Goal: Contribute content: Add original content to the website for others to see

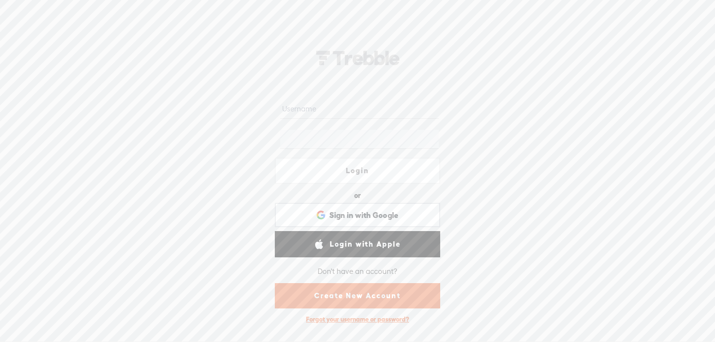
click at [329, 106] on input "text" at bounding box center [359, 109] width 158 height 19
type input "ianrenaud"
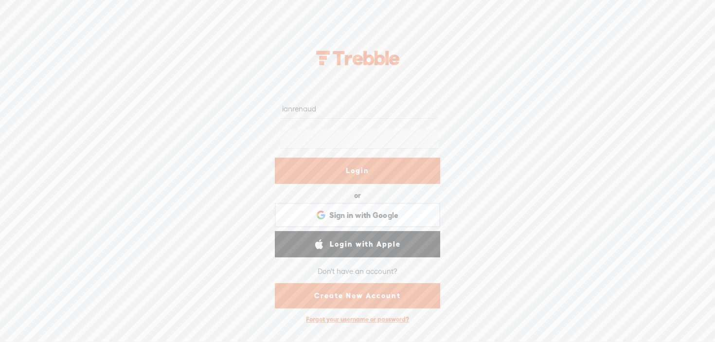
click at [357, 172] on link "Login" at bounding box center [357, 171] width 165 height 26
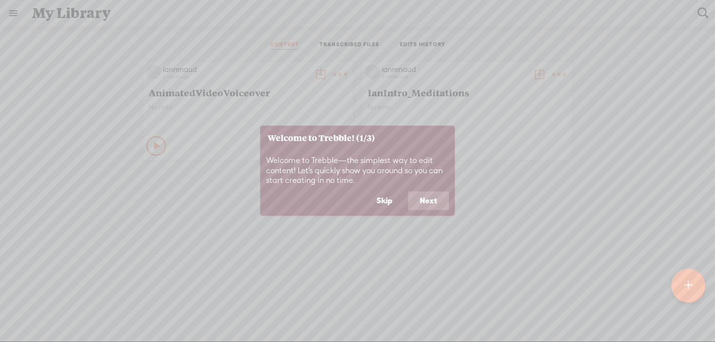
click at [436, 201] on button "Next" at bounding box center [428, 201] width 41 height 18
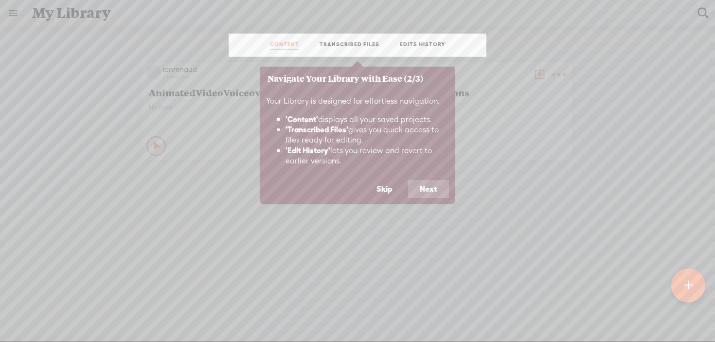
click at [437, 193] on button "Next" at bounding box center [428, 189] width 41 height 18
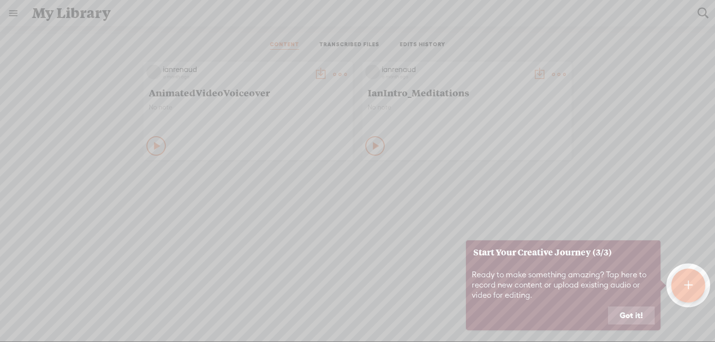
click at [635, 315] on button "Got it!" at bounding box center [631, 315] width 47 height 18
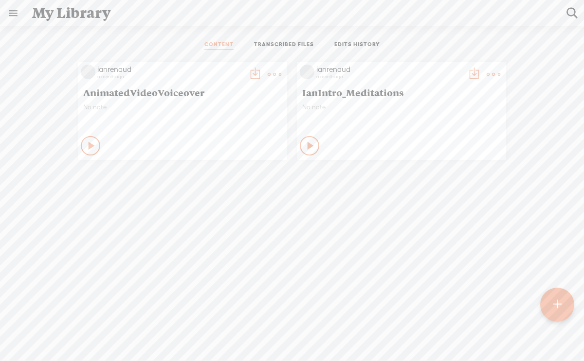
click at [271, 72] on t at bounding box center [274, 75] width 14 height 14
click at [211, 220] on link "Delete" at bounding box center [227, 219] width 97 height 22
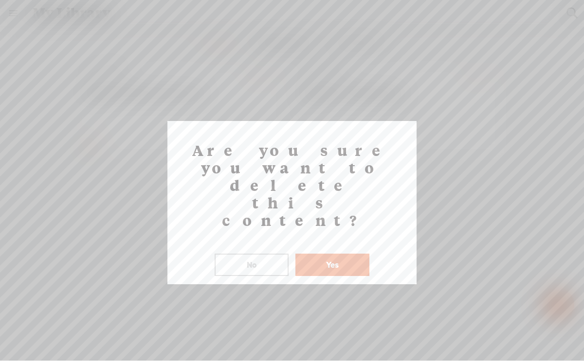
click at [337, 254] on button "Yes" at bounding box center [332, 265] width 74 height 22
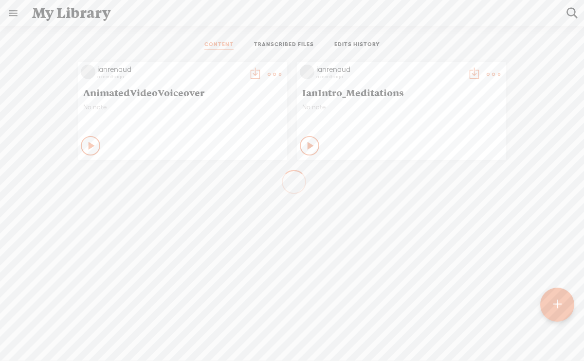
click at [558, 304] on t at bounding box center [557, 304] width 8 height 21
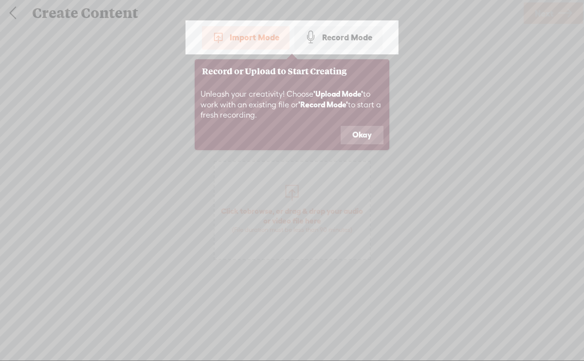
click at [360, 136] on button "Okay" at bounding box center [361, 135] width 43 height 18
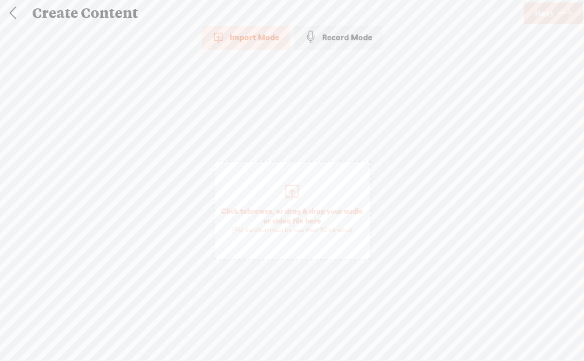
click at [293, 192] on div at bounding box center [291, 191] width 19 height 19
click at [544, 13] on span "Next" at bounding box center [543, 13] width 18 height 25
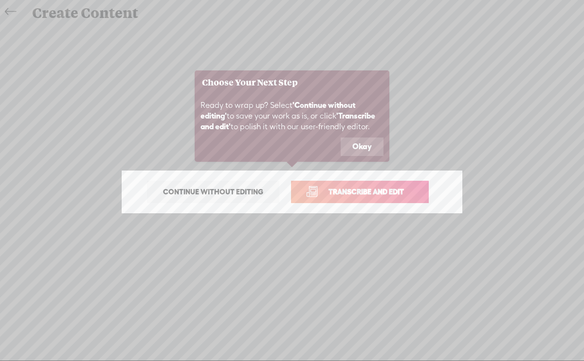
click at [369, 145] on button "Okay" at bounding box center [361, 147] width 43 height 18
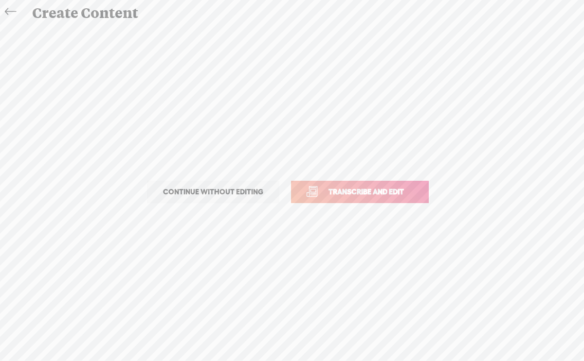
click at [364, 192] on span "Transcribe and edit" at bounding box center [366, 191] width 96 height 11
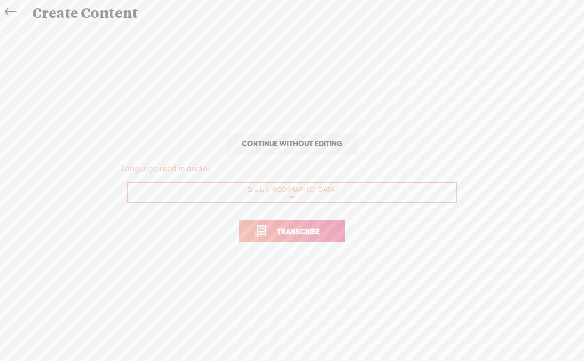
click at [306, 230] on span "Transcribe" at bounding box center [298, 231] width 63 height 11
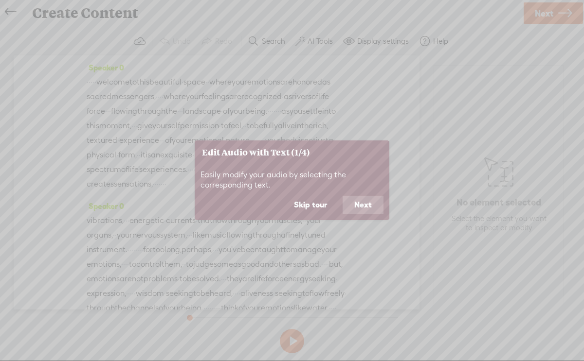
click at [357, 206] on button "Next" at bounding box center [362, 205] width 41 height 18
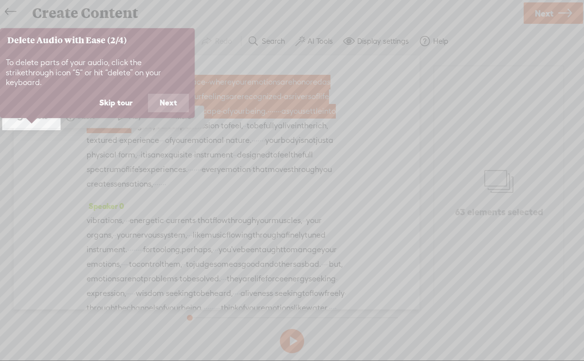
click at [164, 94] on button "Next" at bounding box center [168, 103] width 41 height 18
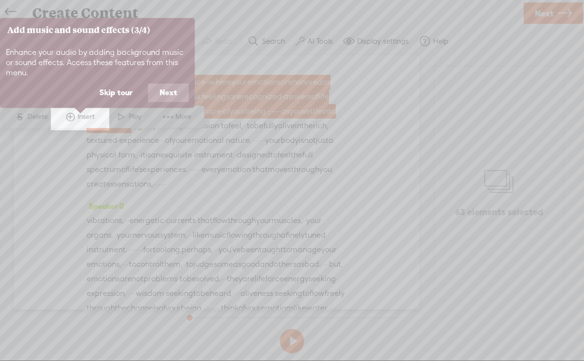
click at [168, 91] on button "Next" at bounding box center [168, 93] width 41 height 18
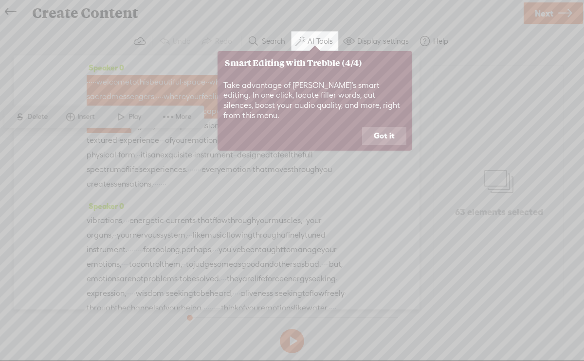
click at [391, 127] on button "Got it" at bounding box center [384, 136] width 44 height 18
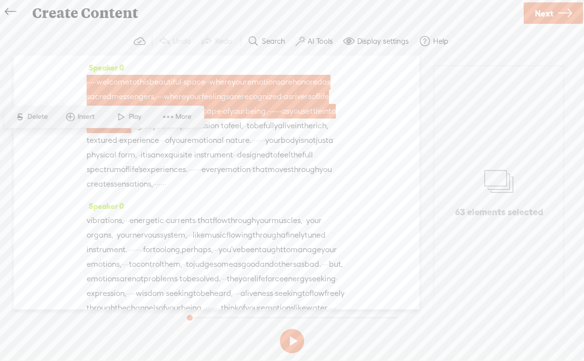
click at [116, 162] on span "physical" at bounding box center [102, 155] width 30 height 15
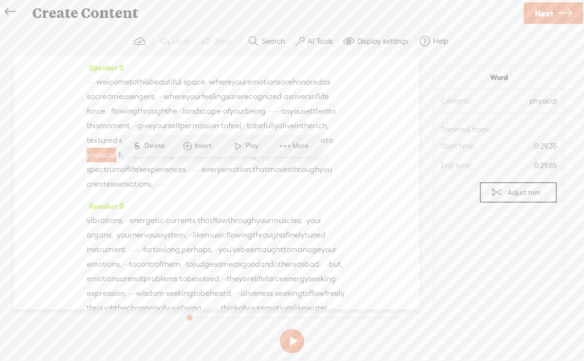
click at [89, 85] on span "·" at bounding box center [88, 82] width 2 height 15
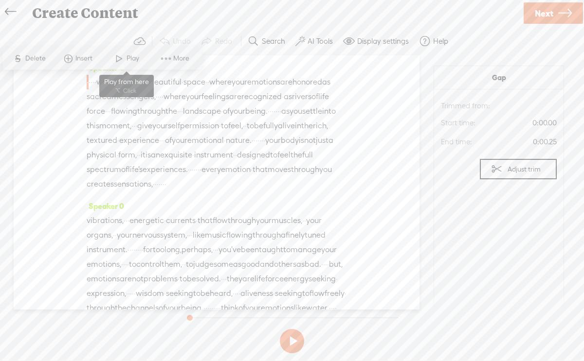
click at [131, 58] on span "Play" at bounding box center [133, 58] width 15 height 10
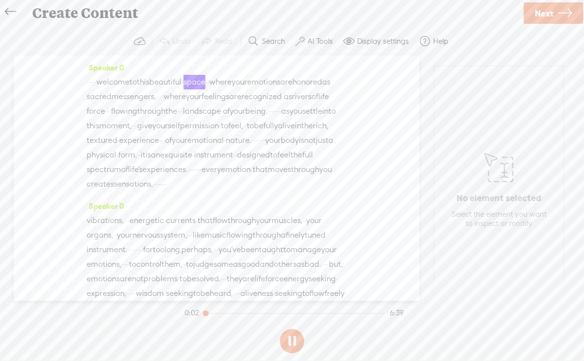
click at [277, 119] on span "·" at bounding box center [278, 111] width 2 height 15
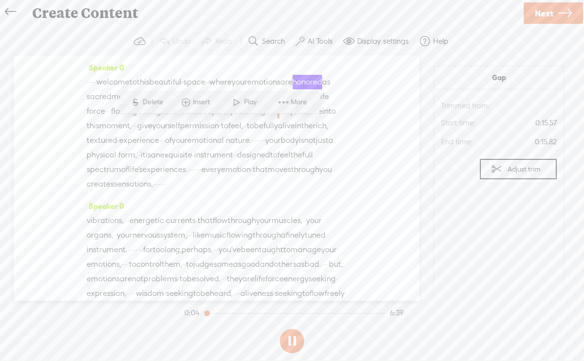
click at [343, 117] on div "· · · · · welcome to this beautiful · space · · where your emotions are honored…" at bounding box center [217, 133] width 260 height 117
click at [296, 340] on button at bounding box center [292, 341] width 24 height 24
drag, startPoint x: 208, startPoint y: 314, endPoint x: 190, endPoint y: 314, distance: 17.5
click at [190, 314] on section "0:05 6:39" at bounding box center [293, 313] width 223 height 24
click at [89, 83] on span "·" at bounding box center [88, 82] width 2 height 15
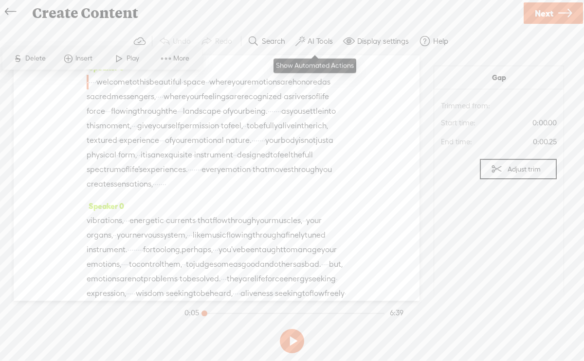
click at [321, 41] on label "AI Tools" at bounding box center [319, 41] width 25 height 10
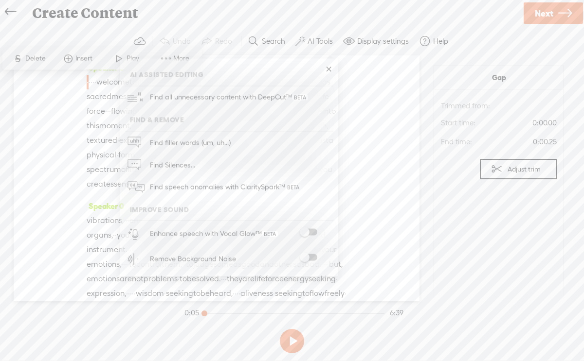
click at [306, 257] on span at bounding box center [309, 257] width 18 height 7
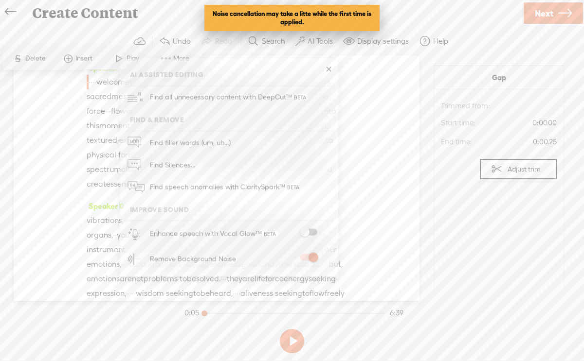
click at [89, 84] on span "·" at bounding box center [88, 82] width 2 height 15
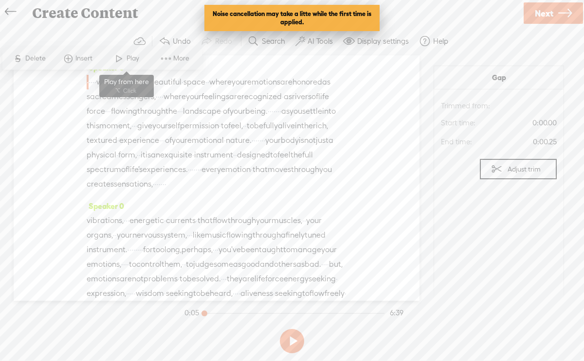
click at [125, 59] on span at bounding box center [119, 59] width 15 height 18
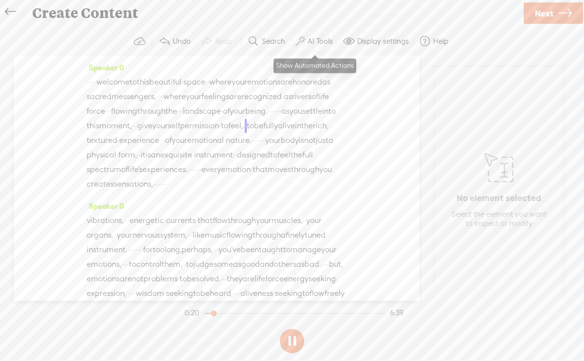
click at [322, 38] on label "AI Tools" at bounding box center [319, 41] width 25 height 10
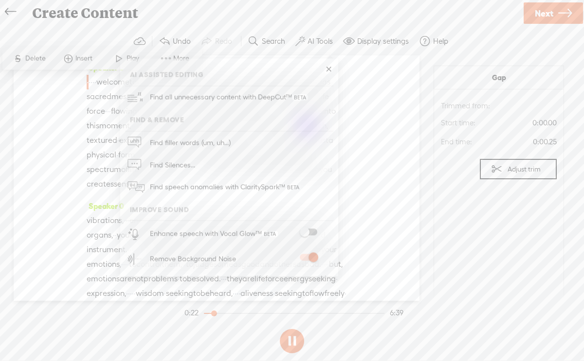
click at [305, 232] on span at bounding box center [309, 232] width 18 height 7
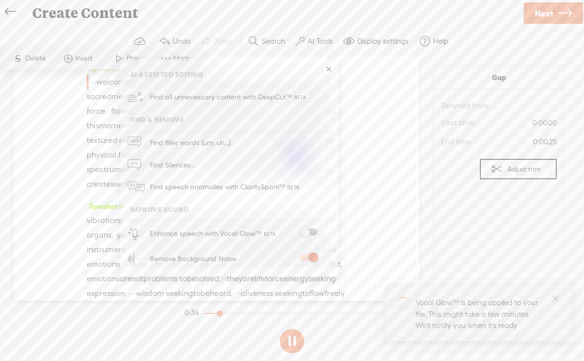
click at [292, 340] on button at bounding box center [292, 341] width 24 height 24
click at [89, 82] on span "·" at bounding box center [88, 82] width 2 height 15
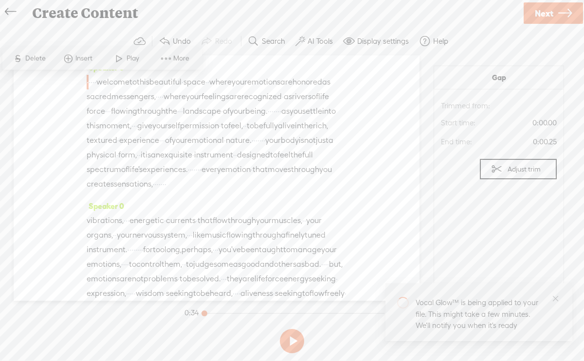
drag, startPoint x: 219, startPoint y: 315, endPoint x: 197, endPoint y: 315, distance: 21.9
click at [197, 315] on div at bounding box center [205, 314] width 22 height 22
click at [89, 82] on span "·" at bounding box center [88, 82] width 2 height 15
click at [294, 341] on button at bounding box center [292, 341] width 24 height 24
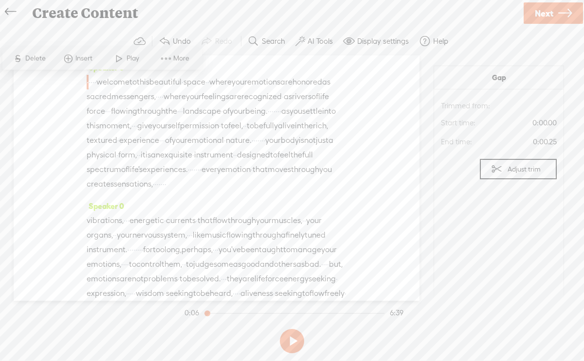
click at [321, 40] on label "AI Tools" at bounding box center [319, 41] width 25 height 10
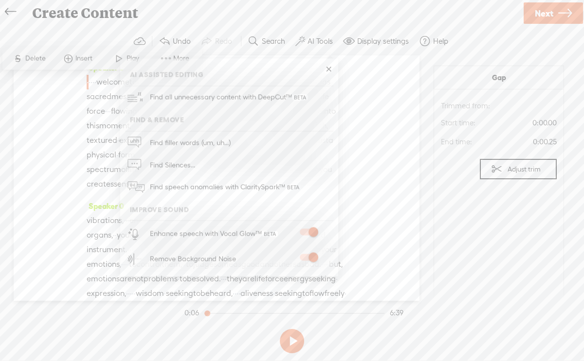
click at [89, 80] on span "·" at bounding box center [88, 82] width 2 height 15
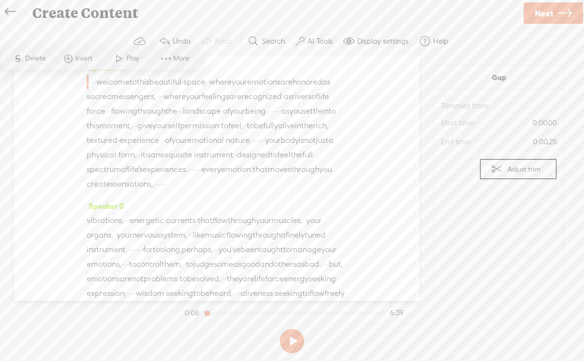
click at [292, 341] on button at bounding box center [292, 341] width 24 height 24
click at [313, 41] on label "AI Tools" at bounding box center [319, 41] width 25 height 10
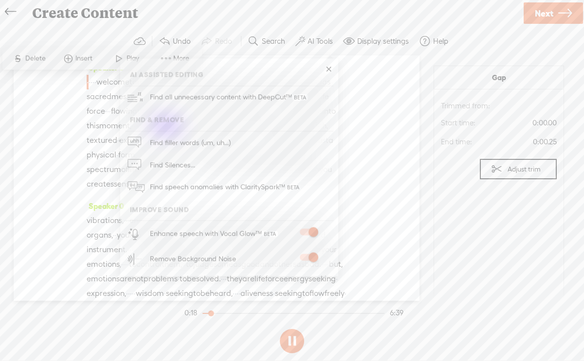
click at [313, 230] on span at bounding box center [309, 232] width 18 height 7
click at [307, 230] on span at bounding box center [309, 232] width 18 height 7
click at [315, 231] on span at bounding box center [309, 232] width 18 height 7
click at [309, 231] on span at bounding box center [309, 232] width 18 height 7
click at [360, 225] on div "Speaker 0 · · · · · welcome to this beautiful · space · · where your emotions a…" at bounding box center [217, 178] width 406 height 246
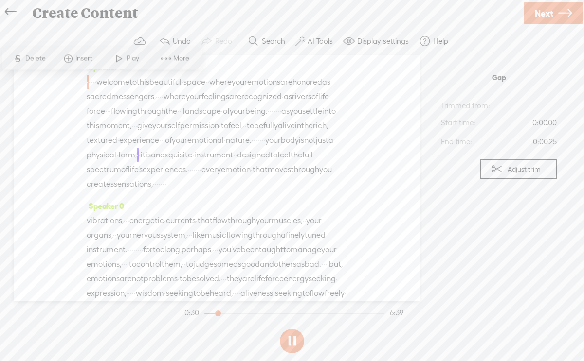
click at [159, 148] on span "experience" at bounding box center [139, 140] width 40 height 15
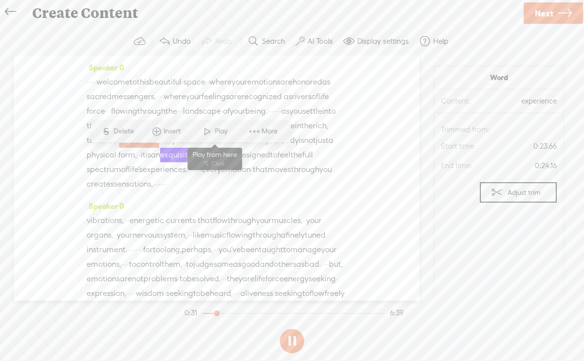
click at [211, 133] on span at bounding box center [207, 132] width 15 height 18
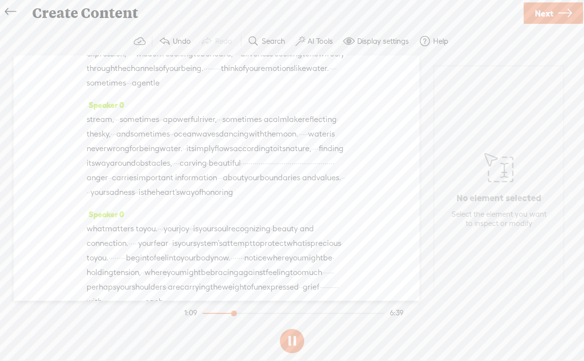
scroll to position [243, 0]
click at [369, 42] on label "Display settings" at bounding box center [383, 41] width 52 height 10
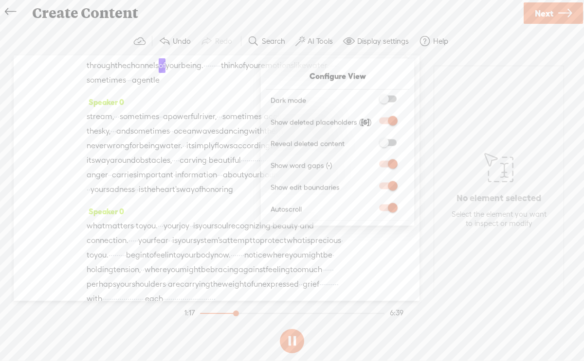
click at [369, 42] on label "Display settings" at bounding box center [383, 41] width 52 height 10
click at [368, 18] on div "Create Content" at bounding box center [273, 12] width 497 height 25
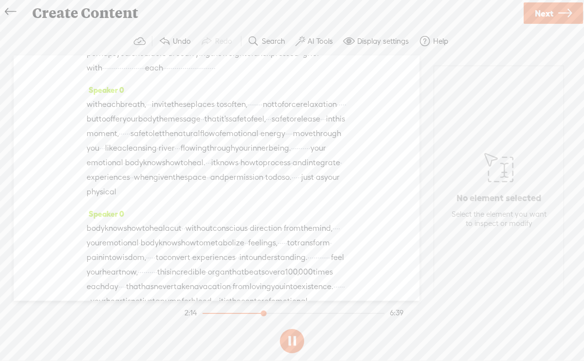
scroll to position [476, 0]
click at [198, 73] on span "·" at bounding box center [197, 65] width 2 height 15
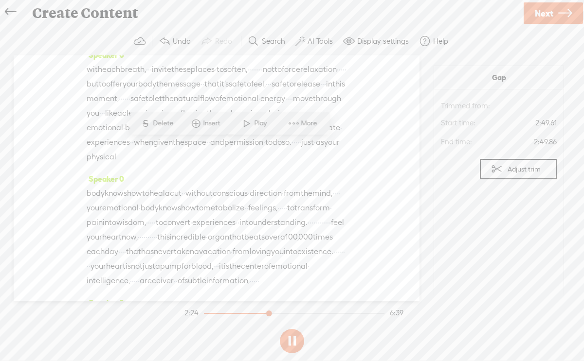
scroll to position [512, 0]
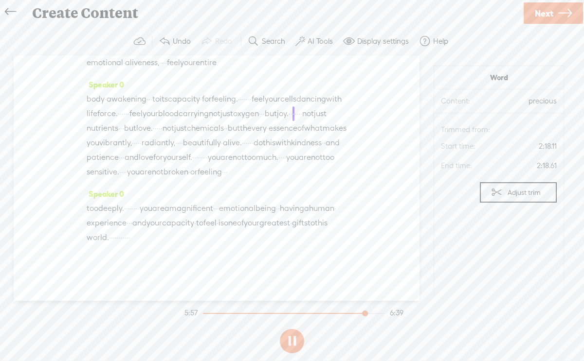
scroll to position [1225, 0]
click at [546, 15] on span "Next" at bounding box center [543, 13] width 18 height 25
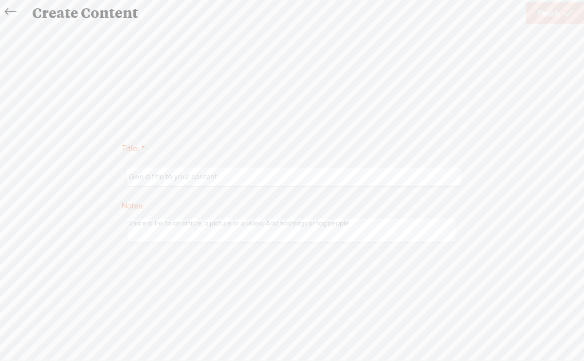
click at [265, 178] on input "text" at bounding box center [293, 177] width 333 height 19
type input "Emotions_Body_Ania"
click at [546, 12] on span "Finish" at bounding box center [548, 13] width 22 height 25
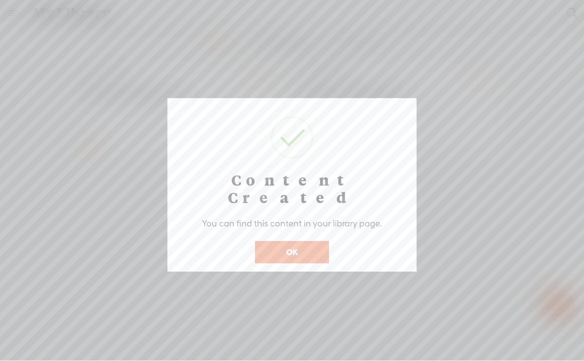
click at [304, 241] on button "OK" at bounding box center [292, 252] width 74 height 22
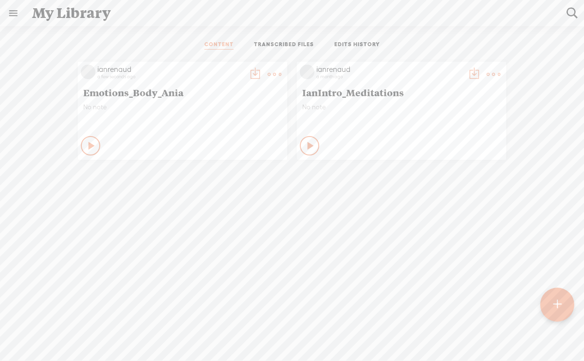
click at [252, 72] on t at bounding box center [255, 75] width 14 height 14
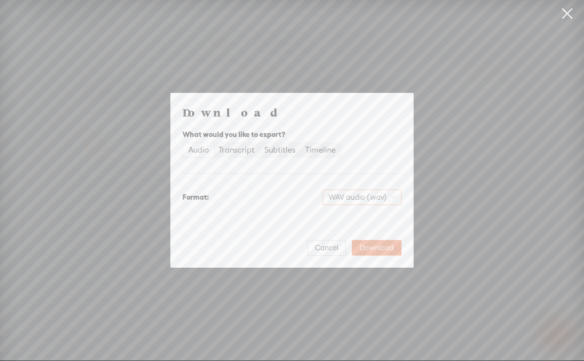
click at [369, 198] on span "WAV audio (.wav)" at bounding box center [361, 197] width 67 height 15
click at [344, 247] on div "WAV audio (.wav)" at bounding box center [353, 246] width 79 height 10
click at [376, 246] on span "Download" at bounding box center [376, 248] width 34 height 10
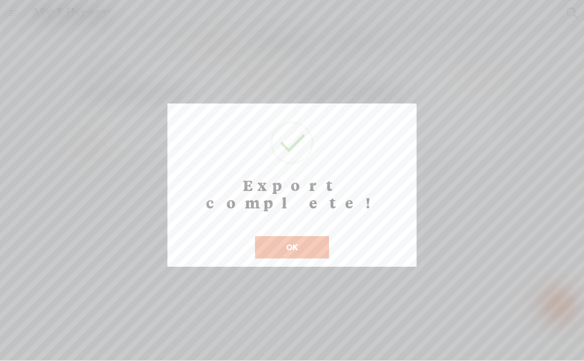
click at [308, 236] on button "OK" at bounding box center [292, 247] width 74 height 22
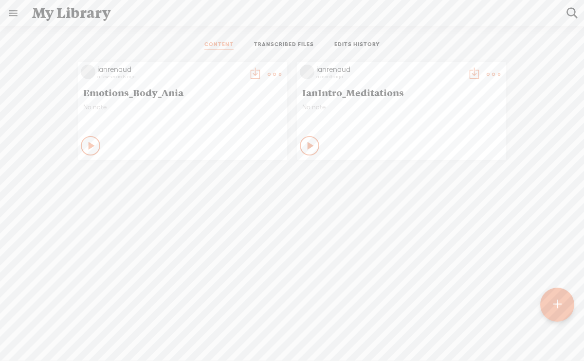
click at [252, 74] on t at bounding box center [255, 75] width 14 height 14
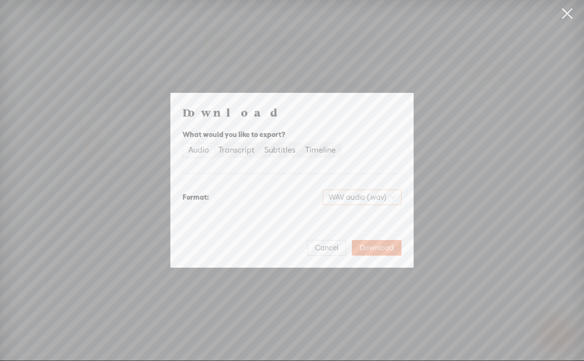
click at [356, 197] on span "WAV audio (.wav)" at bounding box center [361, 197] width 67 height 15
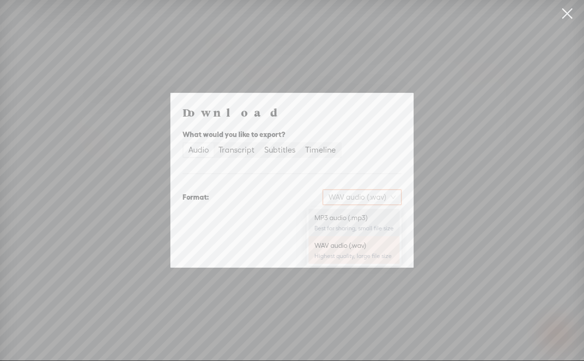
click at [354, 218] on div "MP3 audio (.mp3)" at bounding box center [353, 218] width 79 height 10
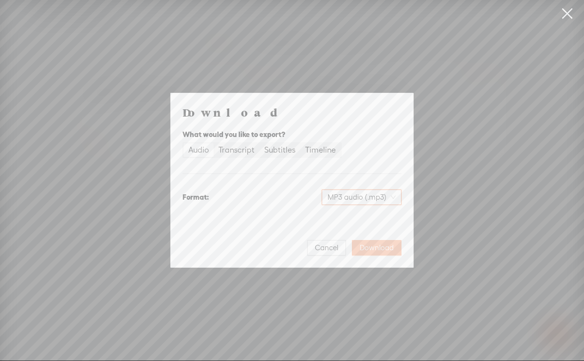
click at [375, 249] on span "Download" at bounding box center [376, 248] width 34 height 10
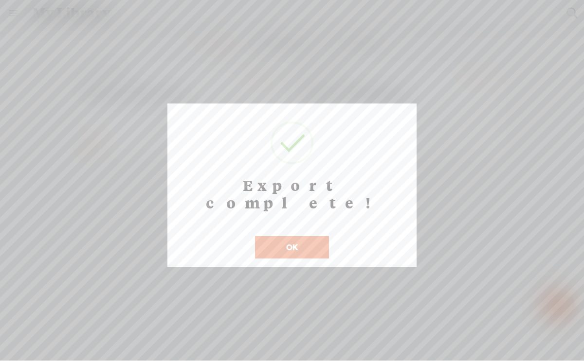
click at [300, 236] on button "OK" at bounding box center [292, 247] width 74 height 22
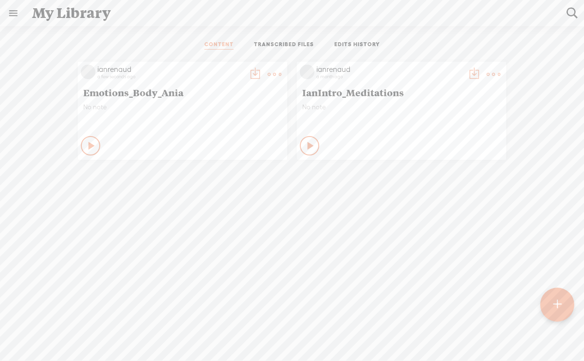
click at [273, 71] on t at bounding box center [274, 75] width 14 height 14
click at [215, 219] on link "Delete" at bounding box center [227, 219] width 97 height 22
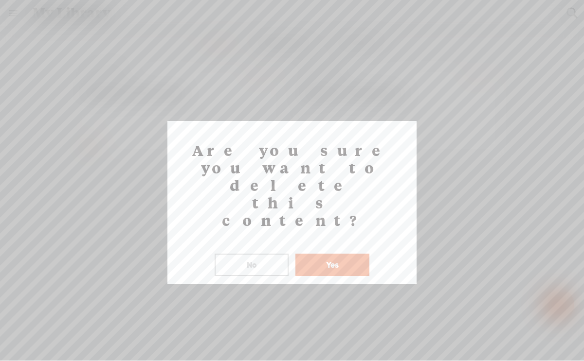
click at [327, 254] on button "Yes" at bounding box center [332, 265] width 74 height 22
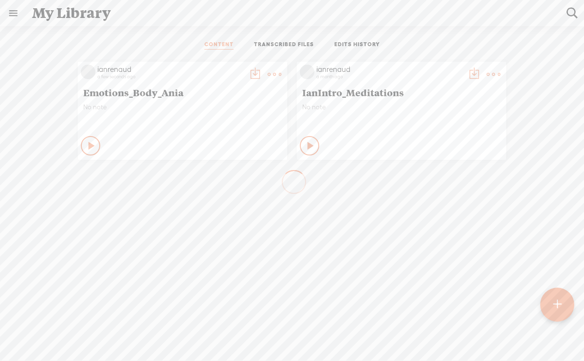
click at [556, 303] on t at bounding box center [557, 304] width 8 height 21
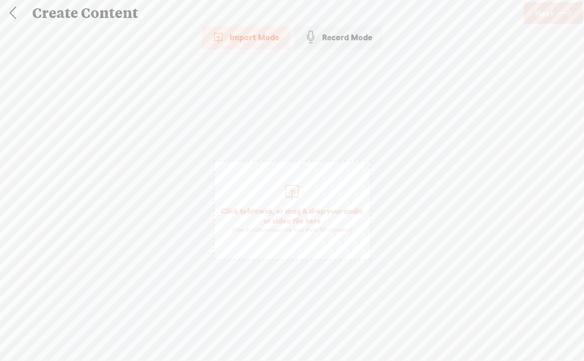
click at [273, 205] on span "Click to browse , or drag & drop your audio or video file here (File duration m…" at bounding box center [291, 219] width 155 height 37
click at [543, 14] on span "Next" at bounding box center [543, 13] width 18 height 25
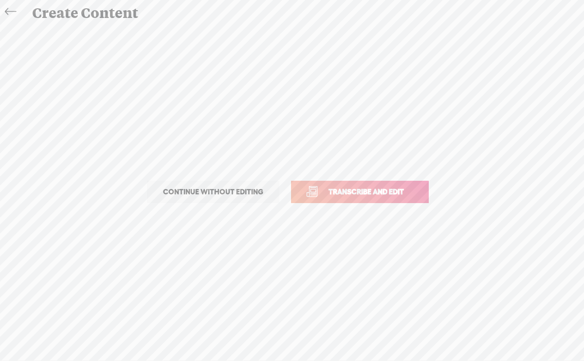
click at [381, 189] on span "Transcribe and edit" at bounding box center [366, 191] width 96 height 11
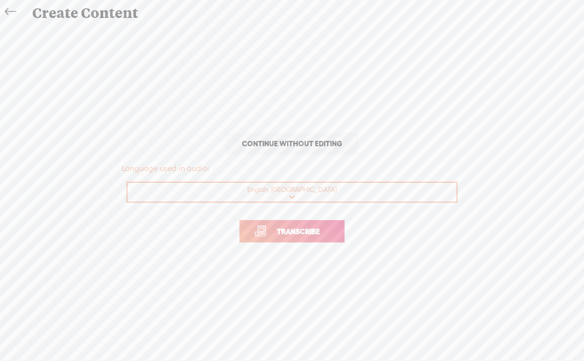
click at [314, 228] on span "Transcribe" at bounding box center [298, 231] width 63 height 11
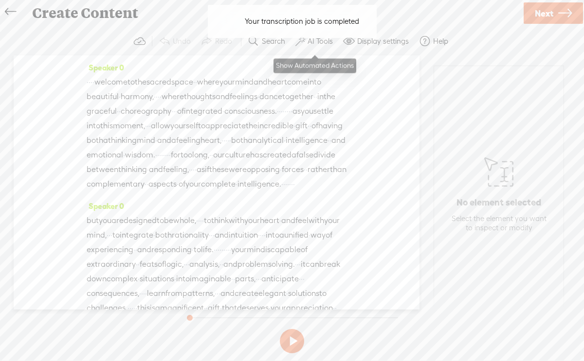
click at [321, 44] on label "AI Tools" at bounding box center [319, 41] width 25 height 10
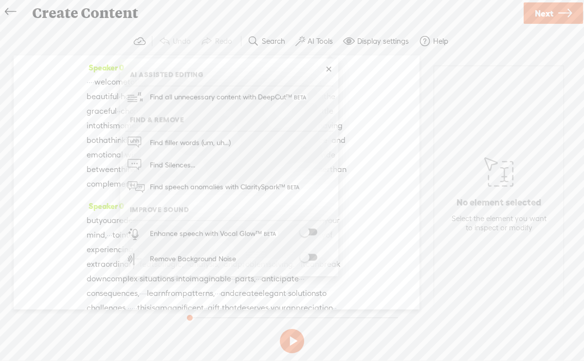
click at [306, 256] on span at bounding box center [309, 257] width 18 height 7
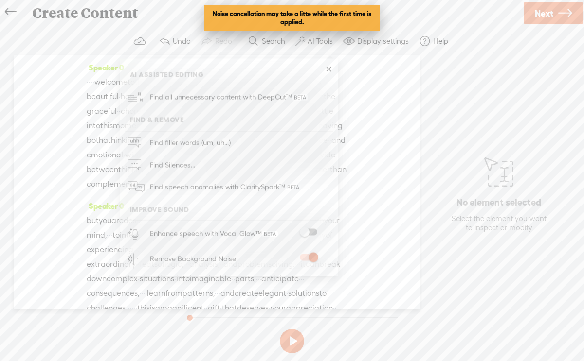
click at [306, 232] on span at bounding box center [309, 232] width 18 height 7
click at [329, 68] on link at bounding box center [328, 70] width 10 height 10
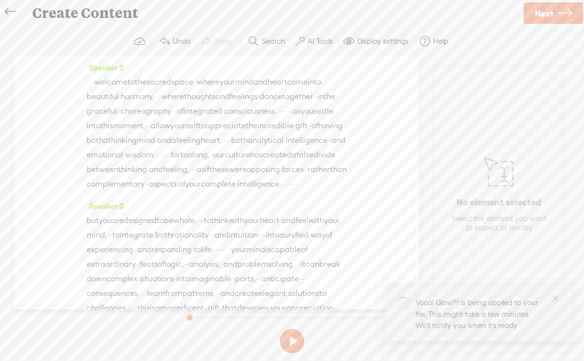
click at [89, 84] on span "·" at bounding box center [88, 82] width 2 height 15
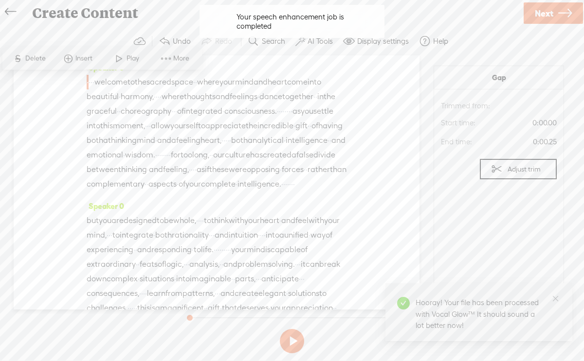
click at [89, 84] on span "·" at bounding box center [88, 82] width 2 height 15
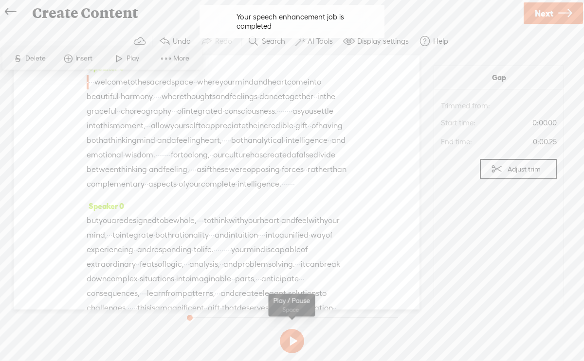
click at [294, 340] on button at bounding box center [292, 341] width 24 height 24
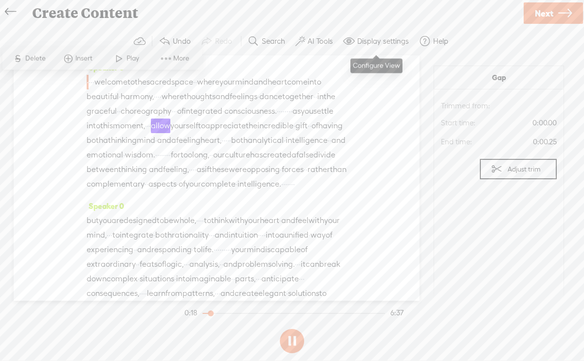
click at [392, 43] on label "Display settings" at bounding box center [383, 41] width 52 height 10
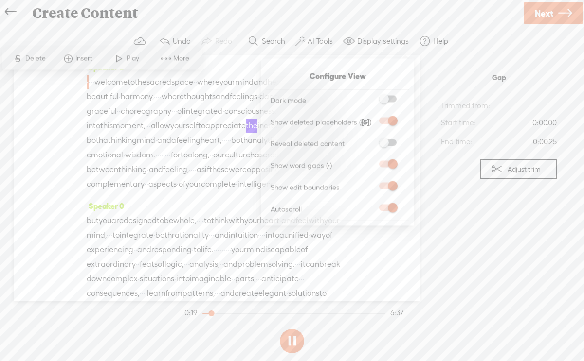
click at [393, 210] on span at bounding box center [388, 208] width 18 height 7
click at [371, 205] on input "checkbox" at bounding box center [371, 205] width 0 height 0
click at [387, 210] on span at bounding box center [388, 208] width 18 height 7
click at [371, 205] on input "checkbox" at bounding box center [371, 205] width 0 height 0
click at [121, 118] on span "·" at bounding box center [120, 111] width 2 height 15
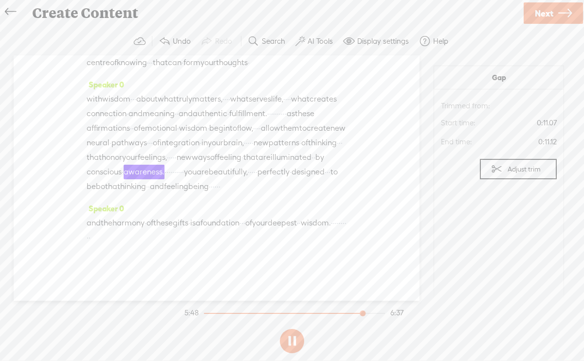
scroll to position [1356, 0]
click at [548, 13] on span "Next" at bounding box center [543, 13] width 18 height 25
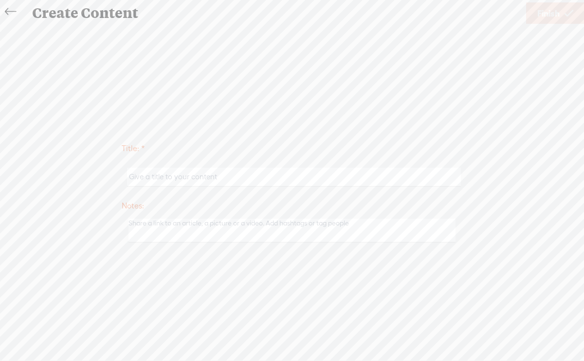
click at [257, 179] on input "text" at bounding box center [293, 177] width 333 height 19
click at [200, 178] on input "Emotions" at bounding box center [293, 177] width 333 height 19
click at [165, 177] on input "Emotions" at bounding box center [293, 177] width 333 height 19
click at [208, 184] on input "Emotions" at bounding box center [293, 177] width 333 height 19
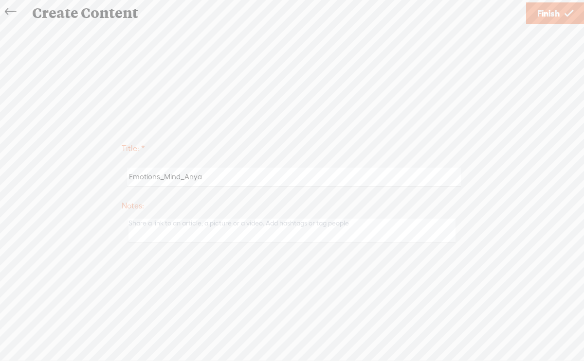
type input "Emotions_Mind_Anya"
click at [547, 12] on span "Finish" at bounding box center [548, 13] width 22 height 25
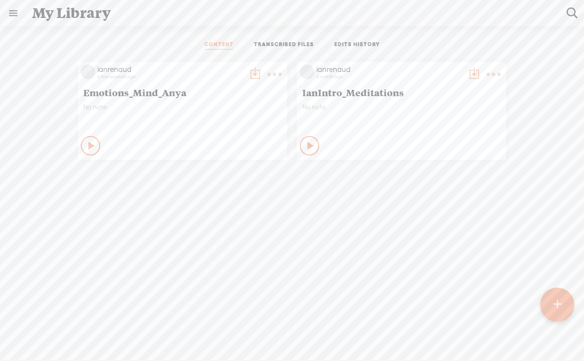
click at [251, 75] on t at bounding box center [255, 75] width 14 height 14
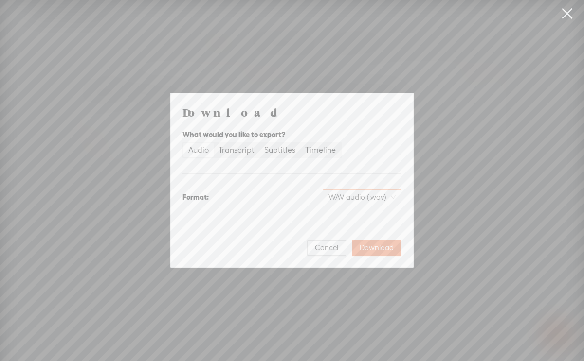
click at [352, 194] on span "WAV audio (.wav)" at bounding box center [361, 197] width 67 height 15
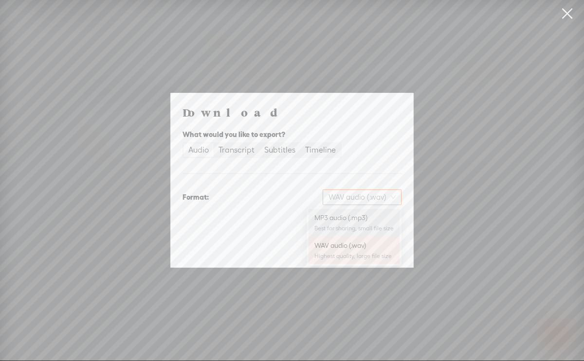
click at [353, 216] on div "MP3 audio (.mp3)" at bounding box center [353, 218] width 79 height 10
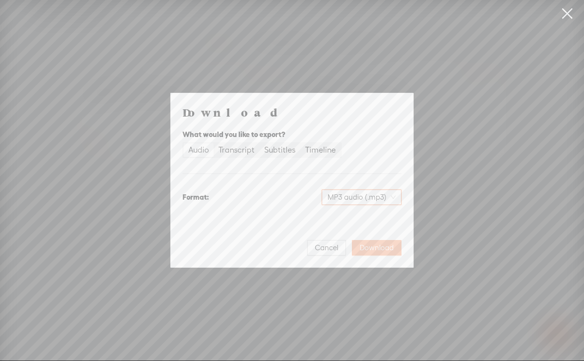
click at [372, 246] on span "Download" at bounding box center [376, 248] width 34 height 10
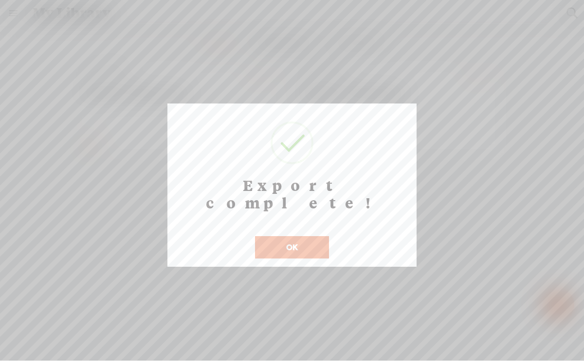
click at [296, 236] on button "OK" at bounding box center [292, 247] width 74 height 22
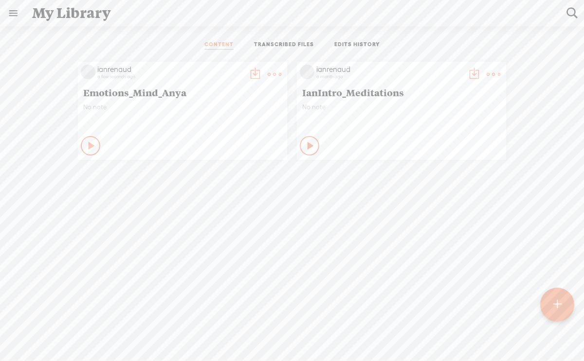
click at [272, 72] on t at bounding box center [274, 75] width 14 height 14
click at [214, 217] on link "Delete" at bounding box center [227, 219] width 97 height 22
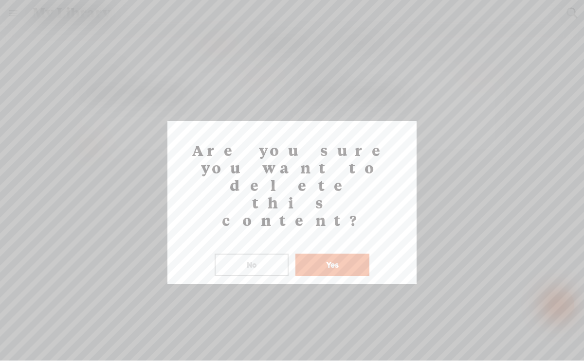
click at [322, 254] on button "Yes" at bounding box center [332, 265] width 74 height 22
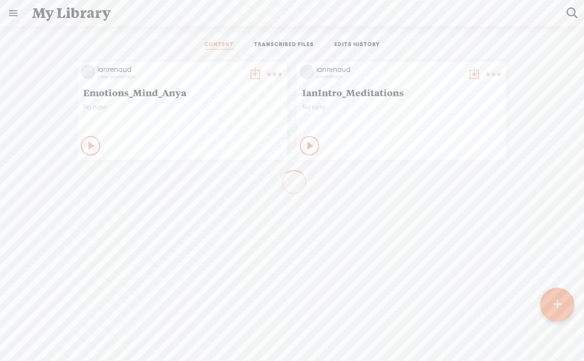
click at [558, 304] on t at bounding box center [557, 304] width 8 height 21
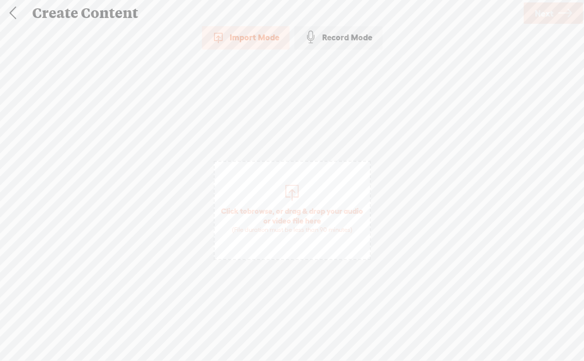
click at [299, 203] on span "Click to browse , or drag & drop your audio or video file here (File duration m…" at bounding box center [291, 219] width 155 height 37
click at [544, 12] on span "Next" at bounding box center [543, 13] width 18 height 25
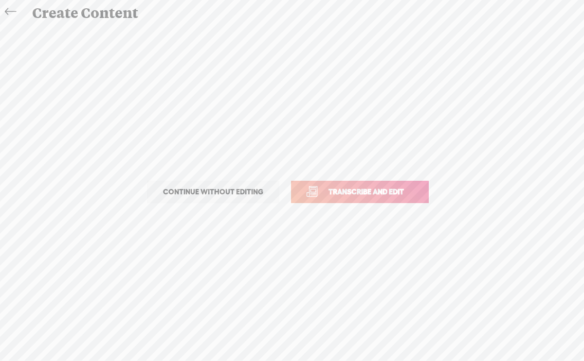
click at [360, 191] on span "Transcribe and edit" at bounding box center [366, 191] width 96 height 11
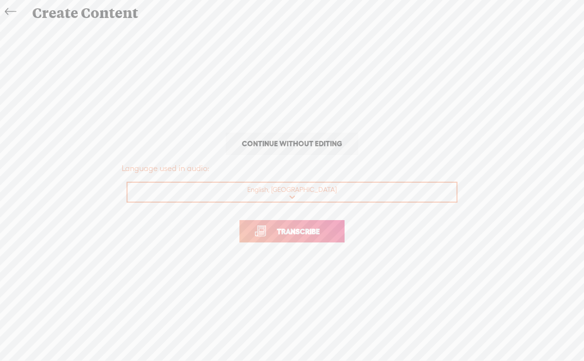
click at [306, 230] on span "Transcribe" at bounding box center [298, 231] width 63 height 11
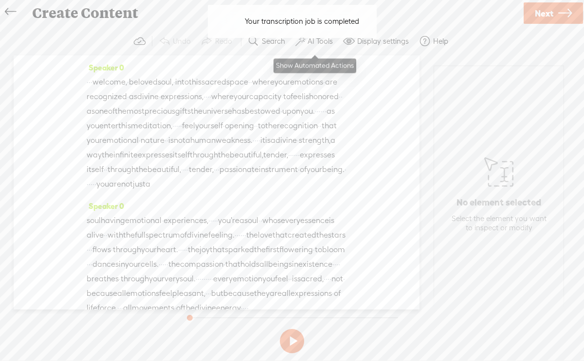
click at [321, 44] on label "AI Tools" at bounding box center [319, 41] width 25 height 10
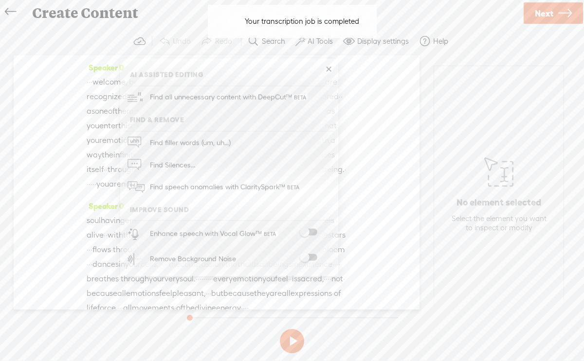
click at [306, 260] on span at bounding box center [309, 257] width 18 height 7
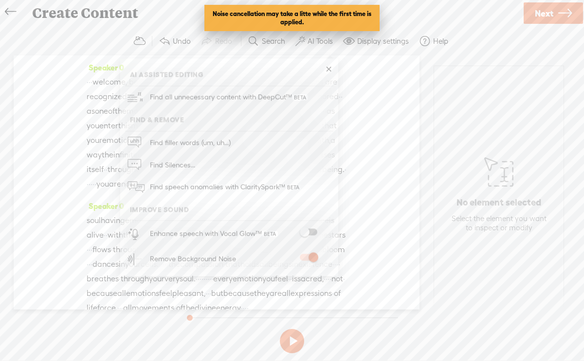
click at [306, 229] on span at bounding box center [309, 232] width 18 height 7
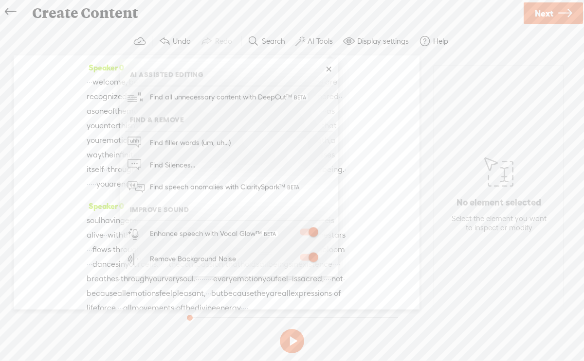
click at [328, 69] on link at bounding box center [328, 70] width 10 height 10
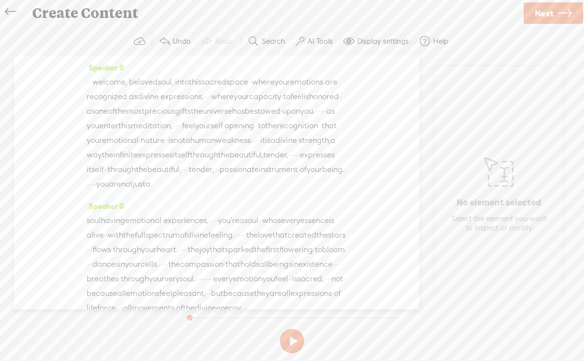
click at [89, 84] on span "·" at bounding box center [88, 82] width 2 height 15
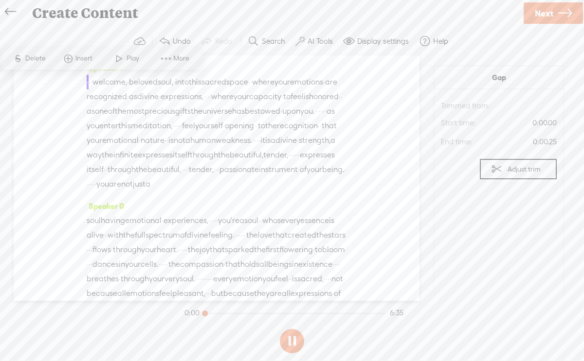
click at [88, 84] on span "·" at bounding box center [88, 82] width 2 height 15
click at [291, 346] on button at bounding box center [292, 341] width 24 height 24
click at [89, 83] on span "·" at bounding box center [88, 82] width 2 height 15
click at [292, 340] on button at bounding box center [292, 341] width 24 height 24
click at [373, 41] on label "Display settings" at bounding box center [383, 41] width 52 height 10
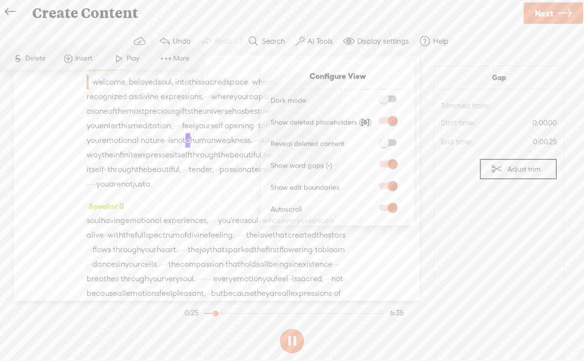
click at [392, 206] on span at bounding box center [388, 208] width 18 height 7
click at [371, 205] on input "checkbox" at bounding box center [371, 205] width 0 height 0
click at [392, 206] on span at bounding box center [388, 208] width 18 height 7
click at [371, 205] on input "checkbox" at bounding box center [371, 205] width 0 height 0
click at [376, 41] on label "Display settings" at bounding box center [383, 41] width 52 height 10
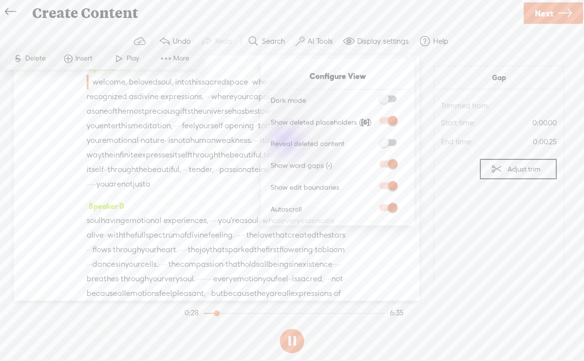
click at [323, 41] on label "AI Tools" at bounding box center [319, 41] width 25 height 10
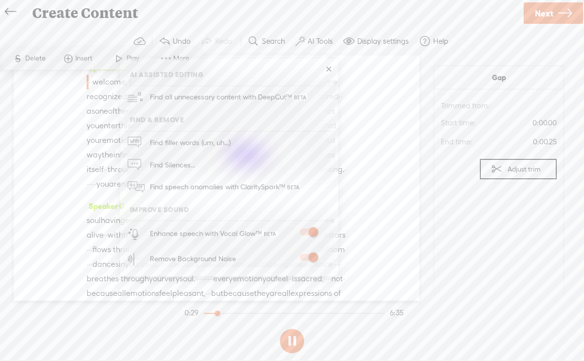
click at [330, 72] on link at bounding box center [328, 70] width 10 height 10
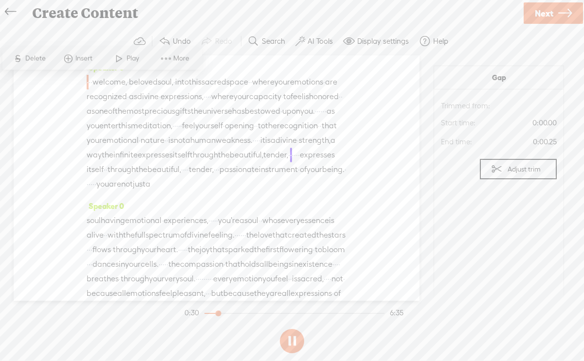
click at [379, 16] on div "Create Content" at bounding box center [273, 12] width 497 height 25
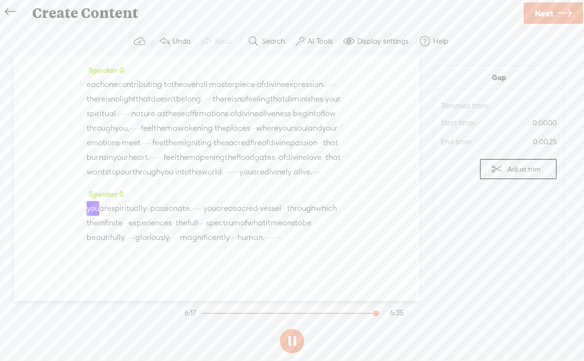
scroll to position [1313, 0]
click at [549, 12] on span "Next" at bounding box center [543, 13] width 18 height 25
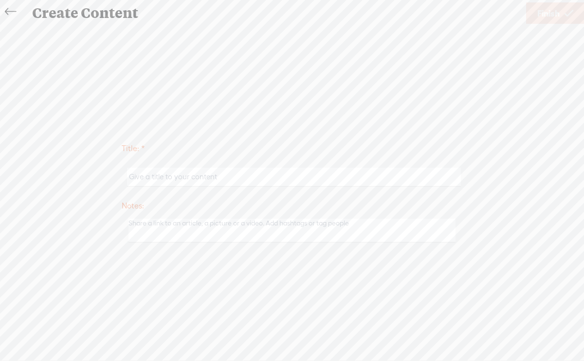
click at [303, 180] on input "text" at bounding box center [293, 177] width 333 height 19
type input "Emotions_Soul_Anya"
click at [550, 12] on span "Finish" at bounding box center [548, 13] width 22 height 25
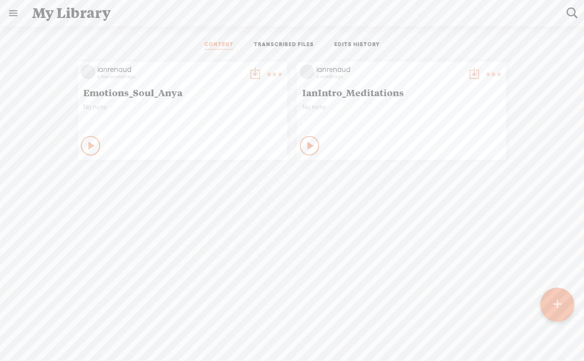
click at [252, 73] on t at bounding box center [255, 75] width 14 height 14
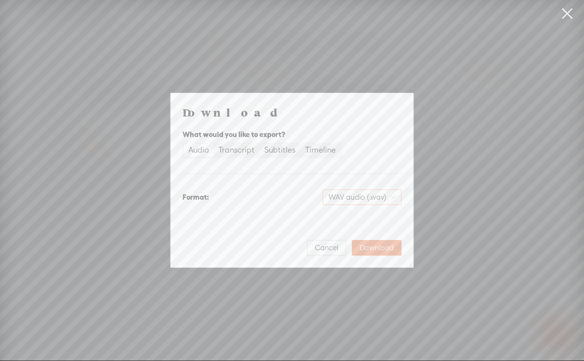
click at [356, 196] on span "WAV audio (.wav)" at bounding box center [361, 197] width 67 height 15
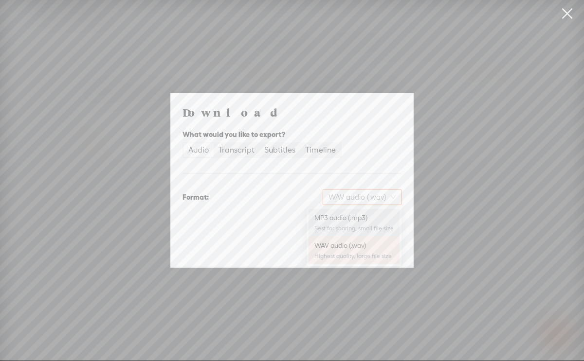
click at [342, 219] on div "MP3 audio (.mp3)" at bounding box center [353, 218] width 79 height 10
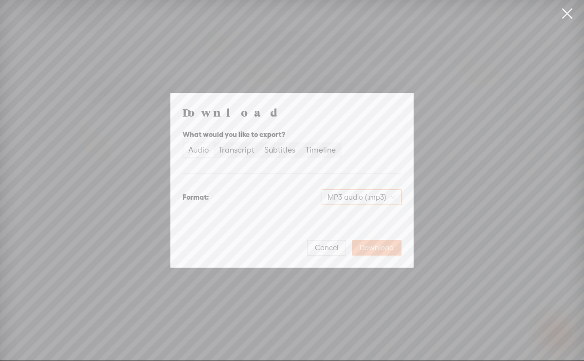
click at [374, 250] on span "Download" at bounding box center [376, 248] width 34 height 10
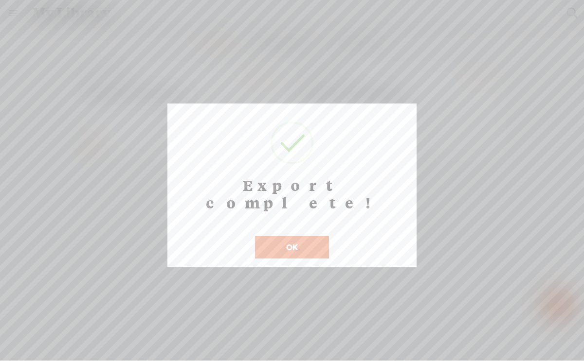
click at [293, 236] on button "OK" at bounding box center [292, 247] width 74 height 22
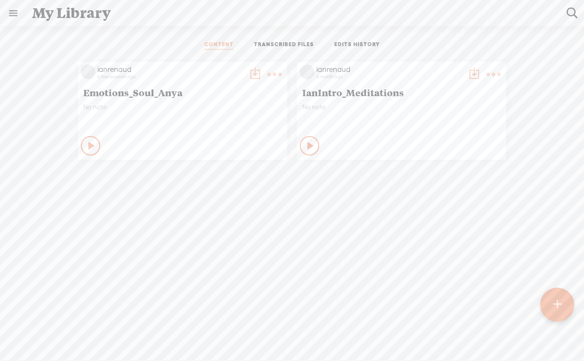
click at [273, 72] on t at bounding box center [274, 75] width 14 height 14
click at [211, 218] on link "Delete" at bounding box center [227, 219] width 97 height 22
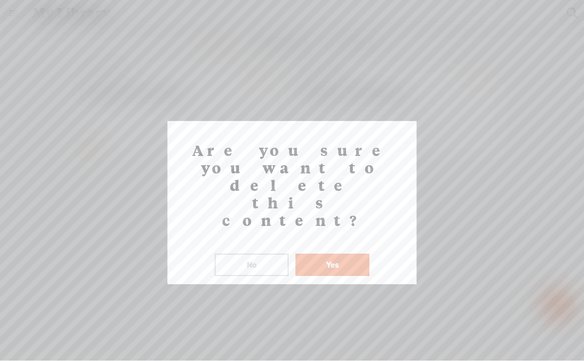
click at [316, 254] on button "Yes" at bounding box center [332, 265] width 74 height 22
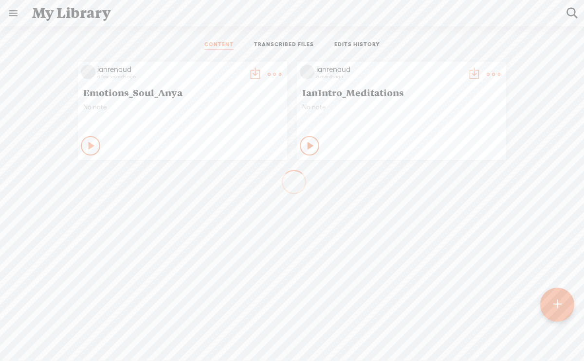
click at [559, 306] on t at bounding box center [557, 304] width 8 height 21
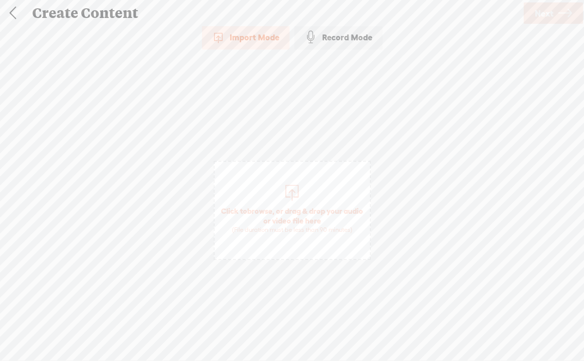
click at [283, 212] on span "Click to browse , or drag & drop your audio or video file here (File duration m…" at bounding box center [291, 219] width 155 height 37
click at [547, 14] on span "Next" at bounding box center [543, 13] width 18 height 25
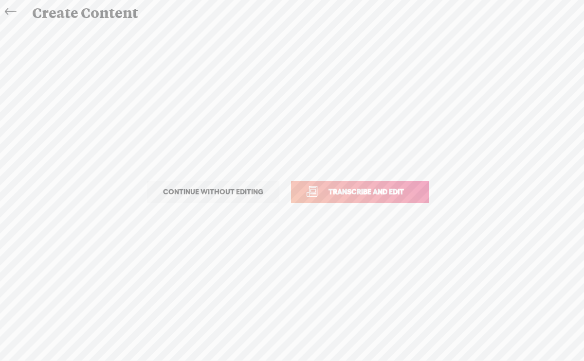
click at [365, 192] on span "Transcribe and edit" at bounding box center [366, 191] width 96 height 11
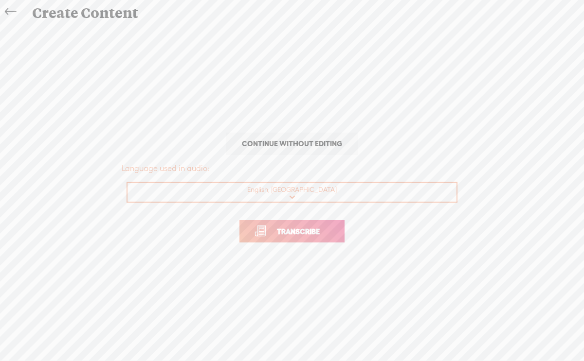
click at [294, 232] on span "Transcribe" at bounding box center [298, 231] width 63 height 11
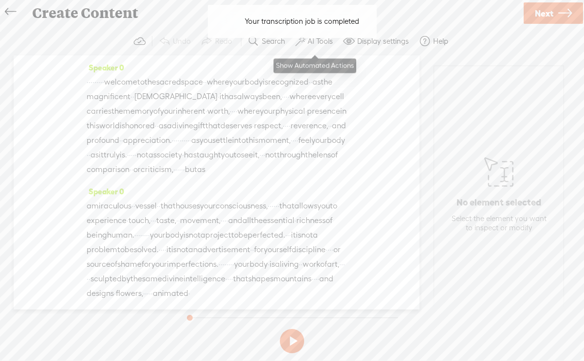
click at [322, 43] on label "AI Tools" at bounding box center [319, 41] width 25 height 10
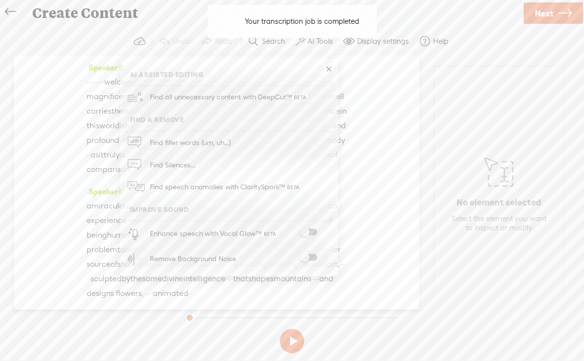
click at [305, 260] on span at bounding box center [309, 257] width 18 height 7
click at [306, 232] on span at bounding box center [309, 232] width 18 height 7
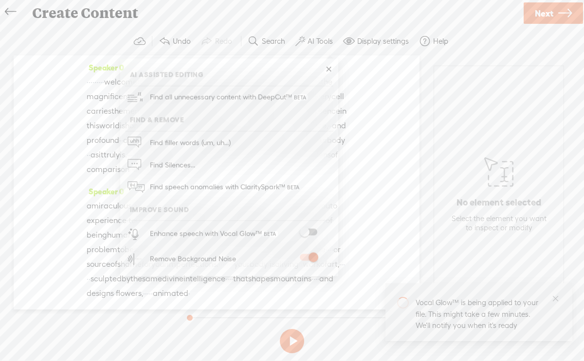
click at [327, 68] on link at bounding box center [328, 70] width 10 height 10
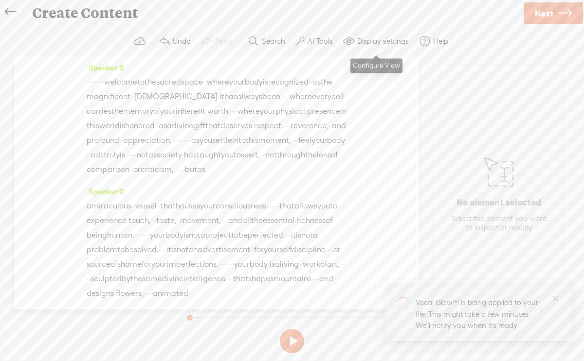
click at [372, 41] on label "Display settings" at bounding box center [383, 41] width 52 height 10
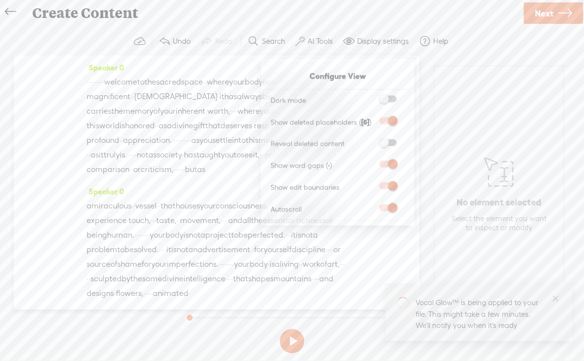
click at [392, 209] on span at bounding box center [388, 208] width 18 height 7
click at [371, 205] on input "checkbox" at bounding box center [371, 205] width 0 height 0
click at [392, 209] on span at bounding box center [388, 208] width 18 height 7
click at [371, 205] on input "checkbox" at bounding box center [371, 205] width 0 height 0
click at [378, 24] on div "Create Content" at bounding box center [273, 12] width 497 height 25
